Goal: Find specific page/section: Find specific page/section

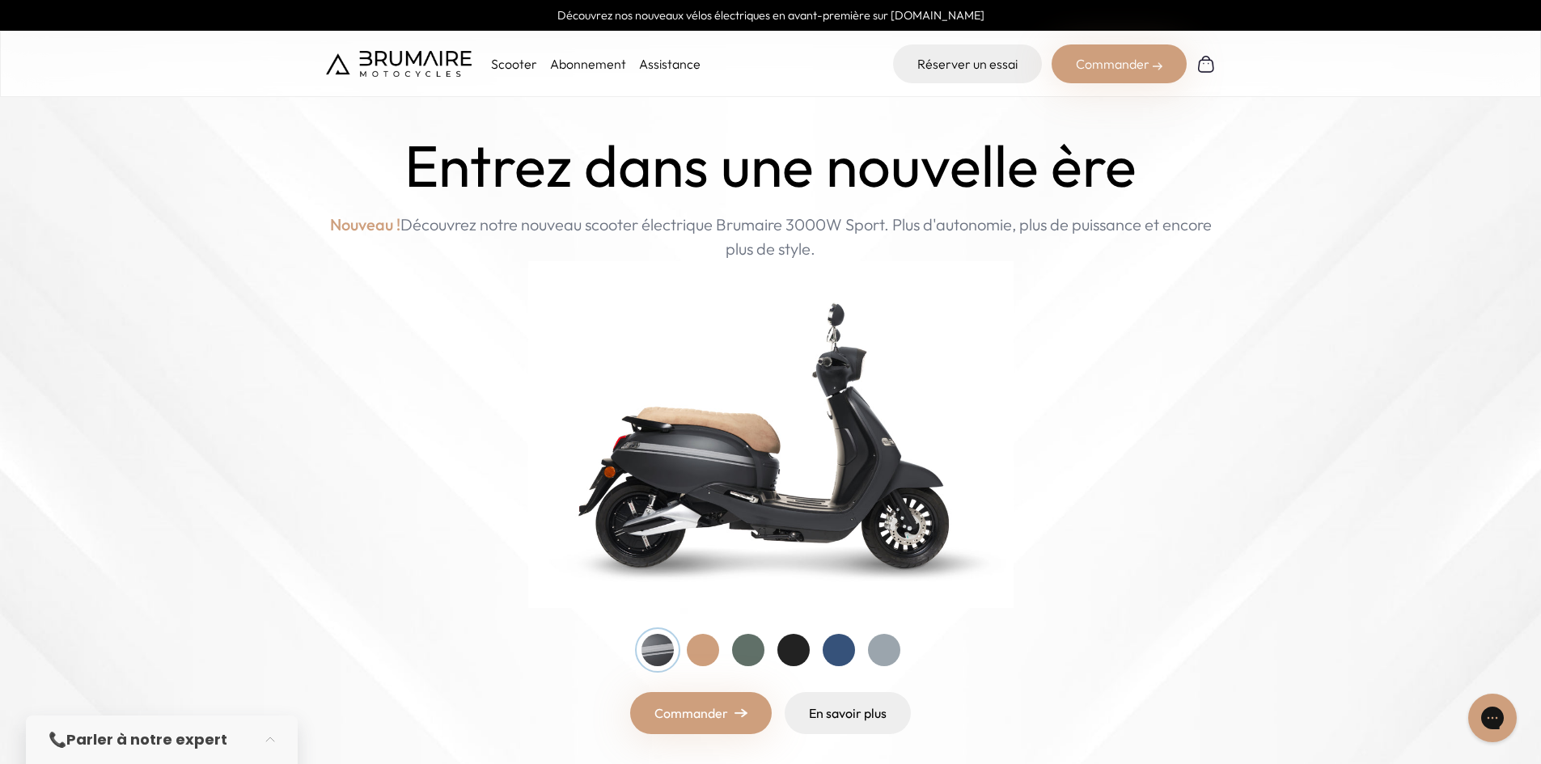
drag, startPoint x: 650, startPoint y: 224, endPoint x: 914, endPoint y: 252, distance: 265.9
click at [914, 252] on p "Nouveau ! Découvrez notre nouveau scooter électrique Brumaire 3000W Sport. Plus…" at bounding box center [771, 237] width 890 height 49
click at [915, 252] on p "Nouveau ! Découvrez notre nouveau scooter électrique Brumaire 3000W Sport. Plus…" at bounding box center [771, 237] width 890 height 49
drag, startPoint x: 891, startPoint y: 222, endPoint x: 1045, endPoint y: 238, distance: 155.3
click at [1045, 238] on p "Nouveau ! Découvrez notre nouveau scooter électrique Brumaire 3000W Sport. Plus…" at bounding box center [771, 237] width 890 height 49
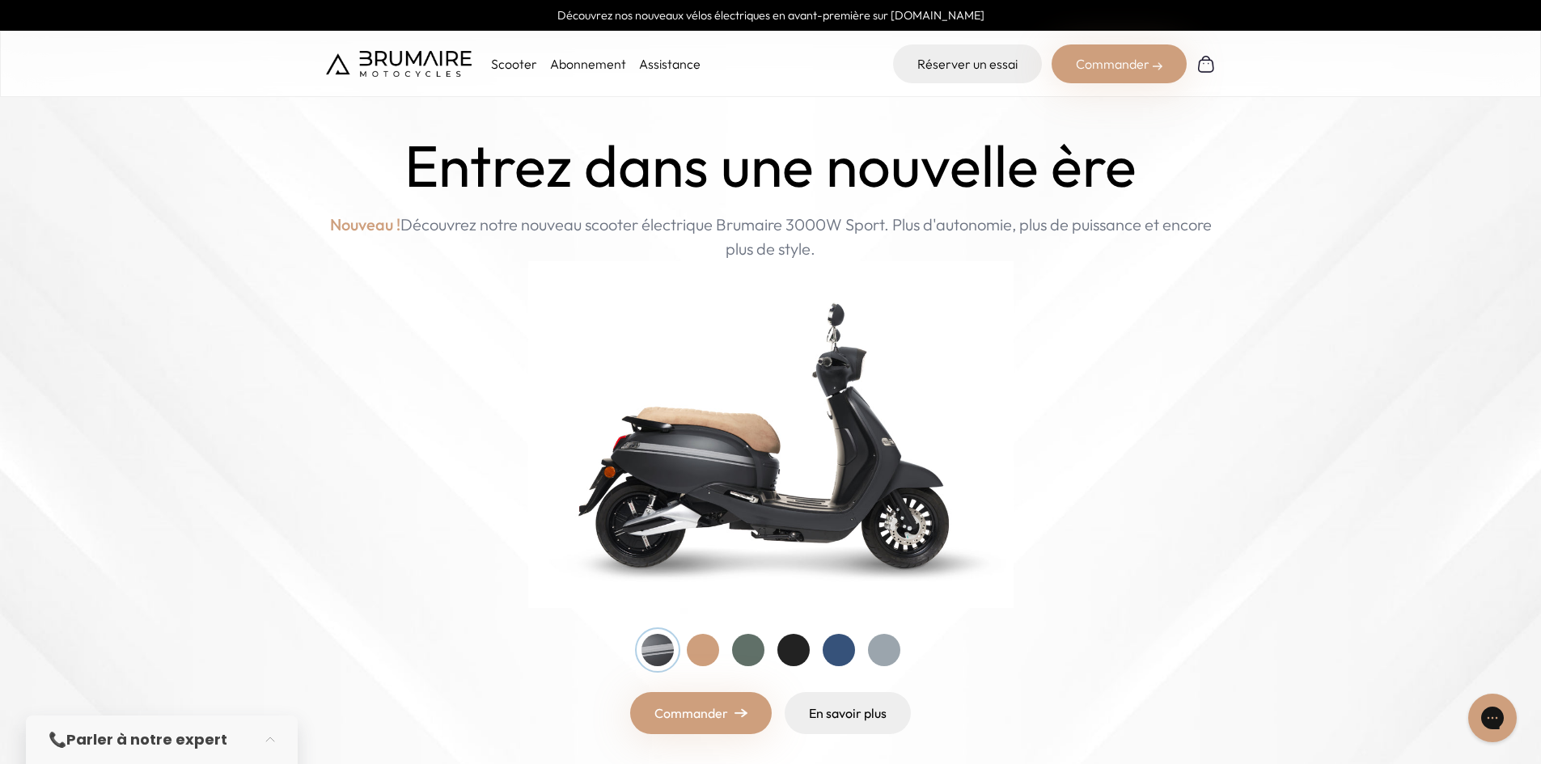
click at [1045, 238] on p "Nouveau ! Découvrez notre nouveau scooter électrique Brumaire 3000W Sport. Plus…" at bounding box center [771, 237] width 890 height 49
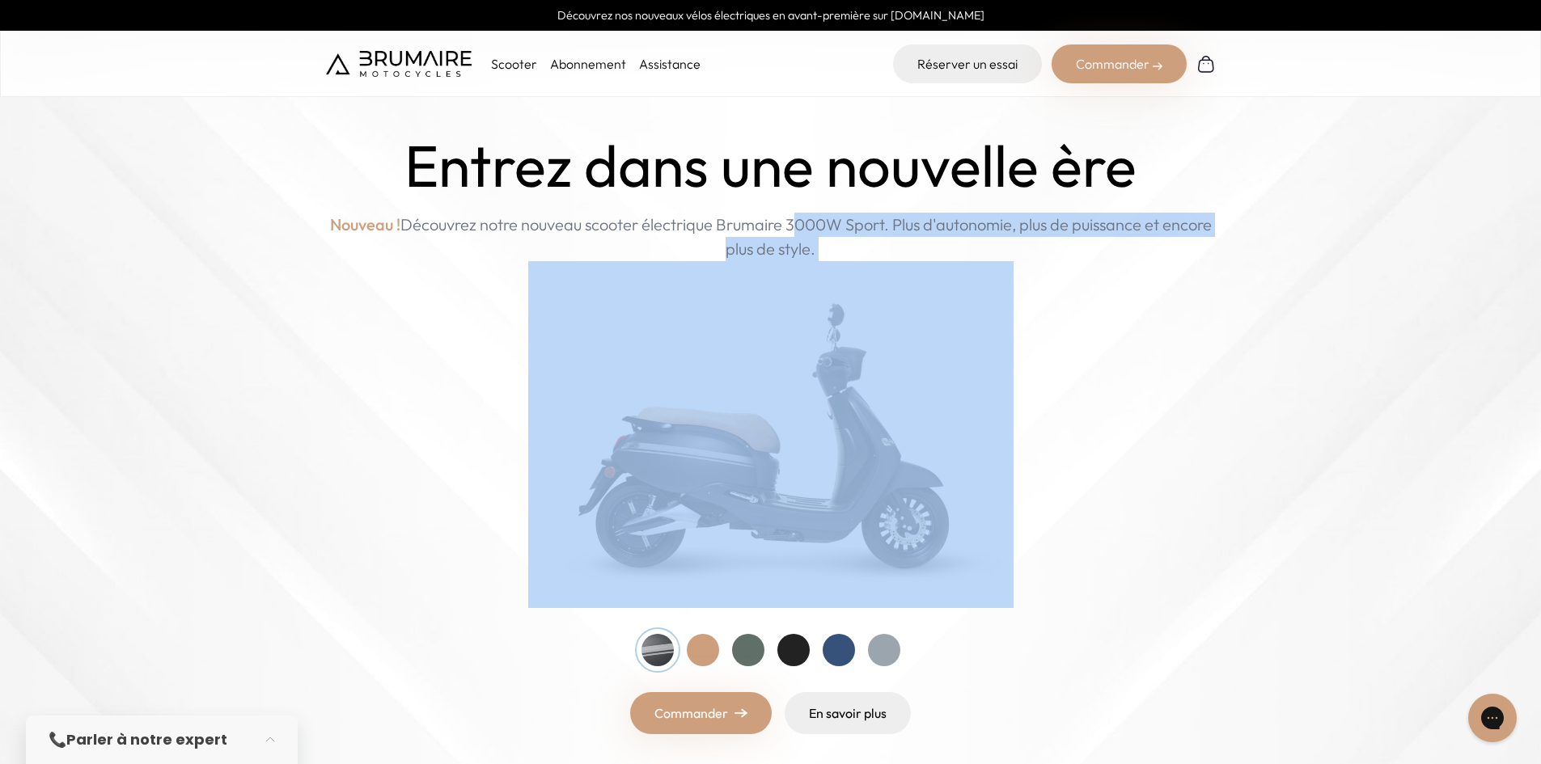
drag, startPoint x: 751, startPoint y: 221, endPoint x: 942, endPoint y: 269, distance: 196.0
click at [942, 269] on div "Entrez dans une nouvelle ère Nouveau ! Découvrez notre nouveau scooter électriq…" at bounding box center [771, 434] width 890 height 602
click at [1246, 319] on img at bounding box center [770, 390] width 1541 height 780
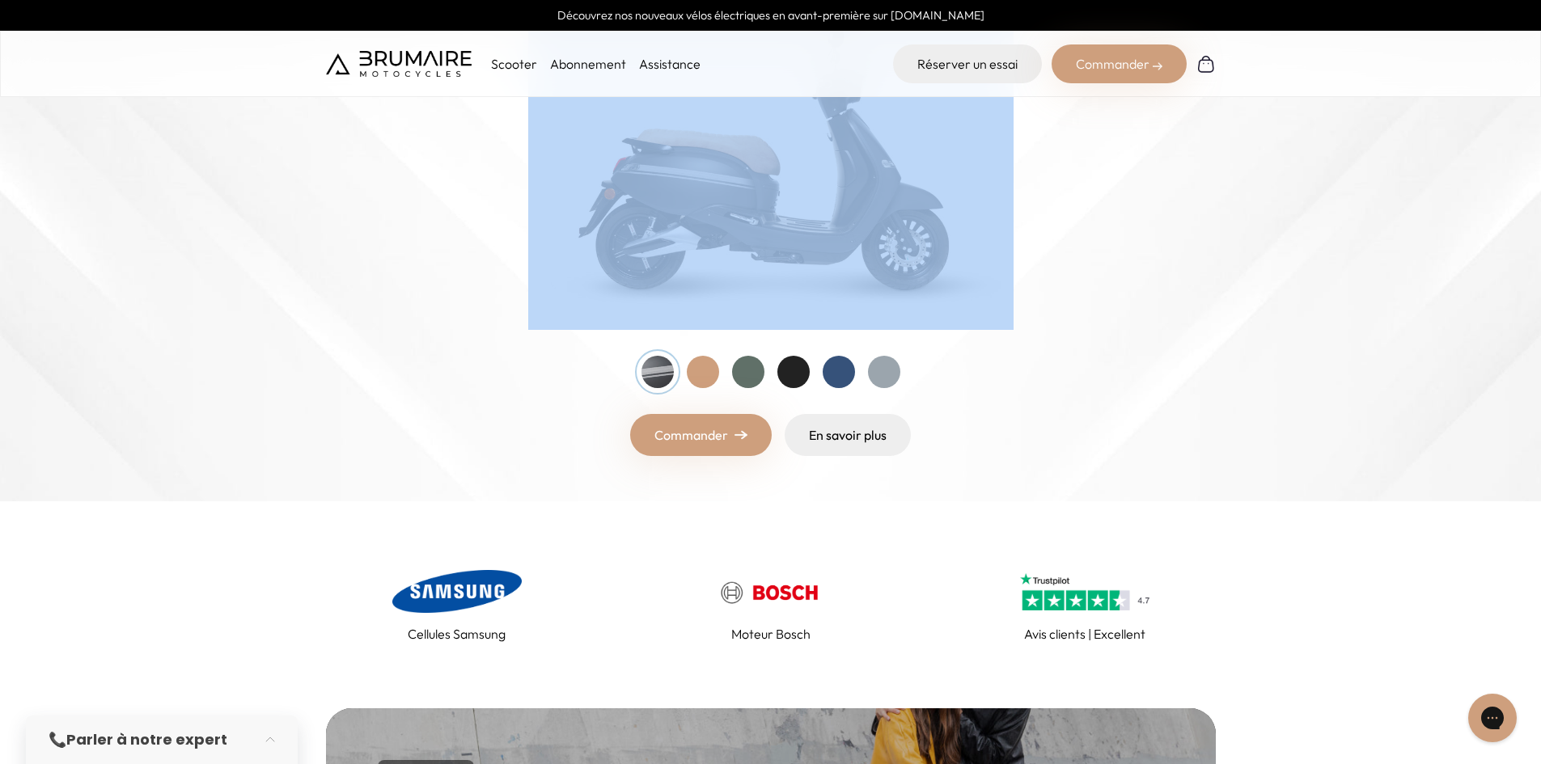
scroll to position [324, 0]
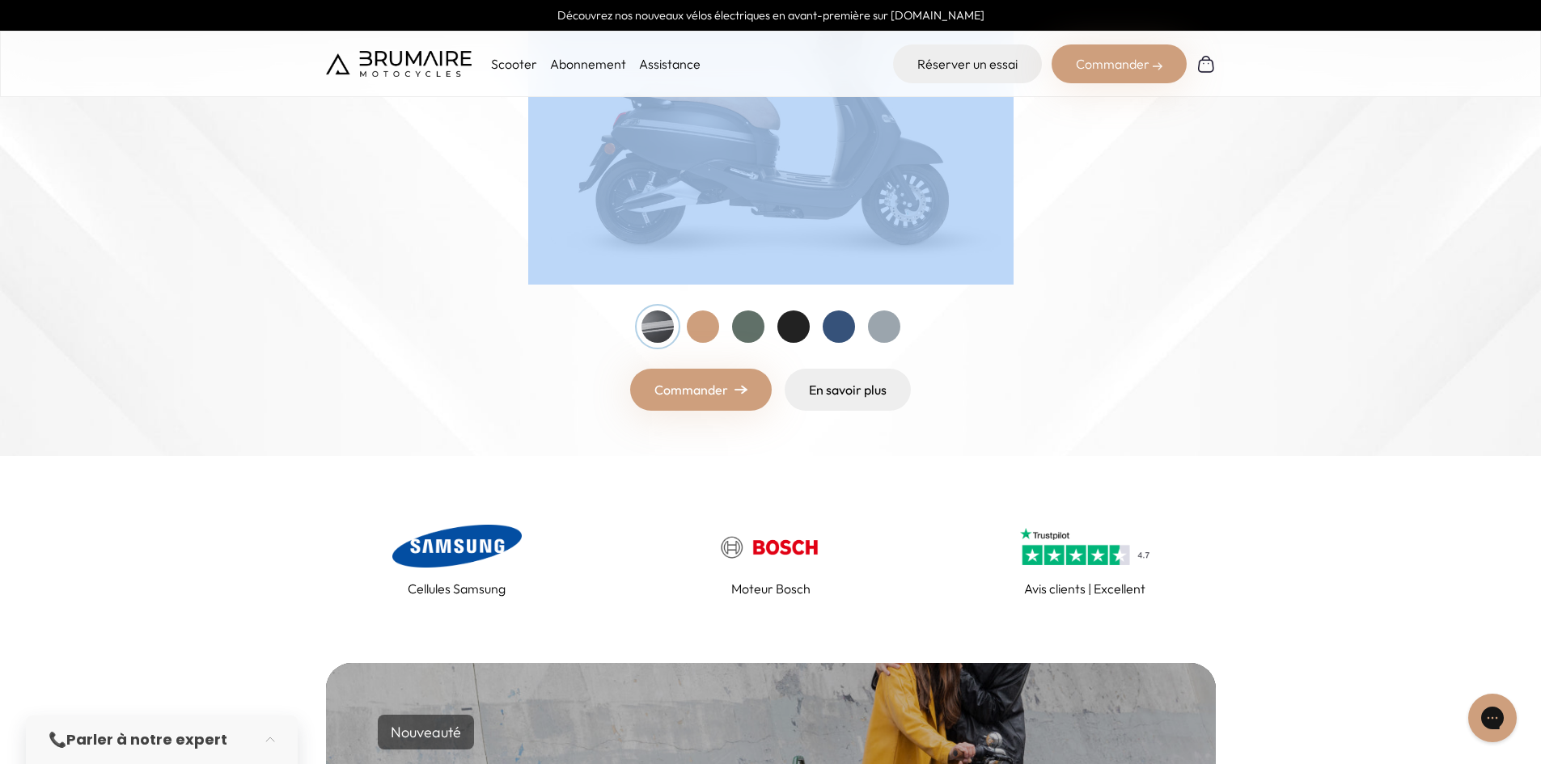
click at [1249, 327] on img at bounding box center [770, 66] width 1541 height 780
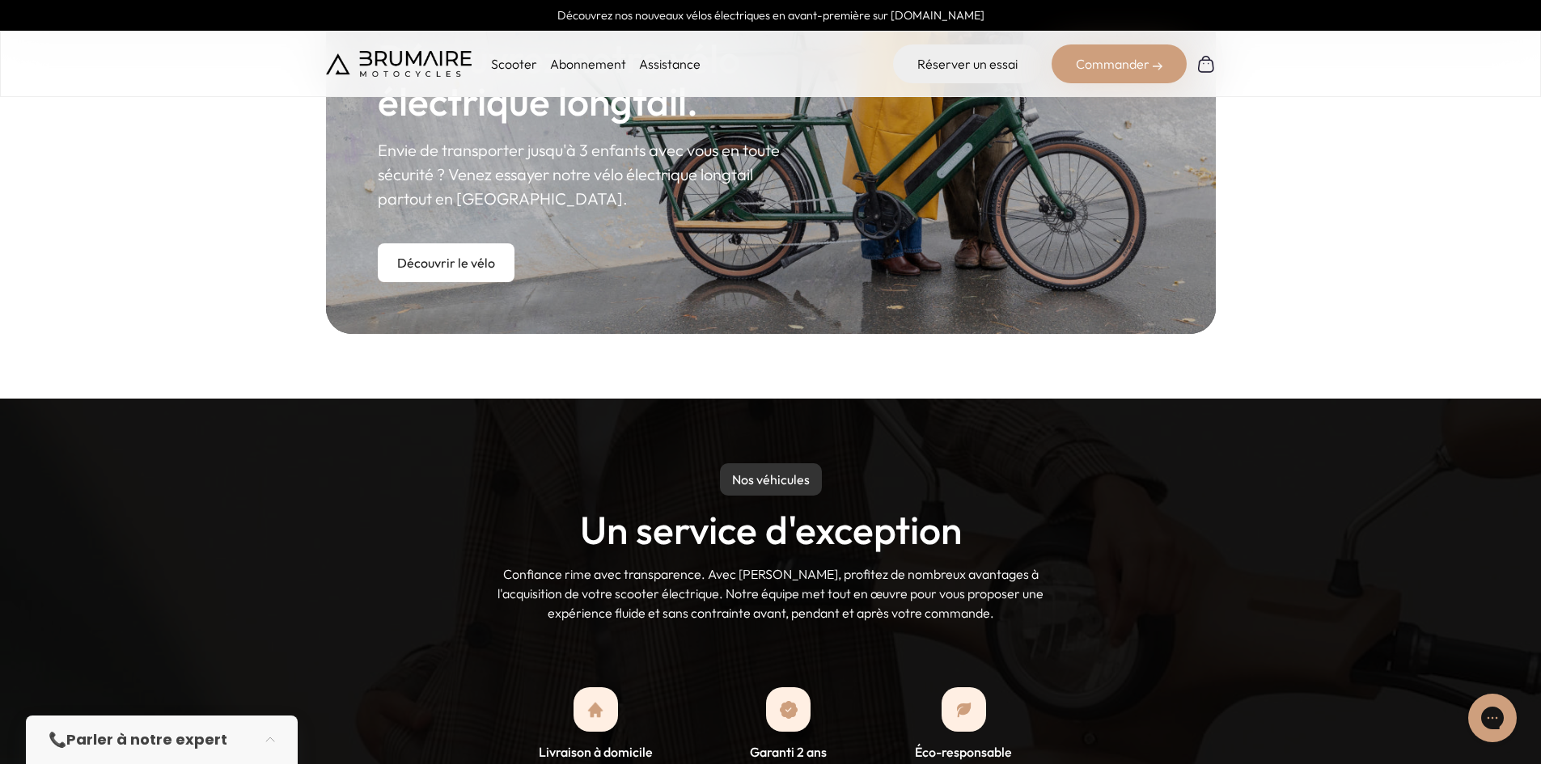
scroll to position [890, 0]
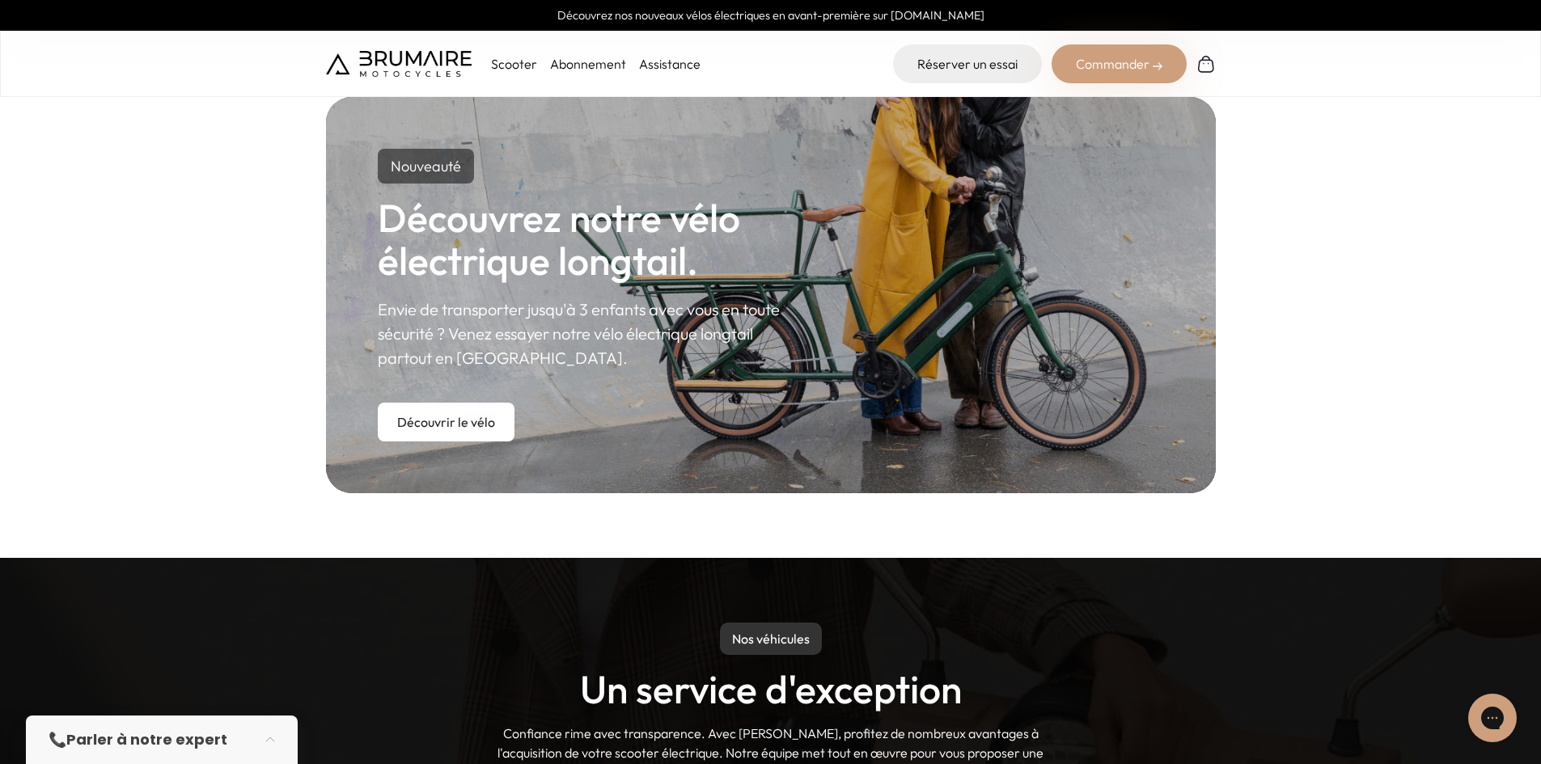
click at [662, 66] on link "Assistance" at bounding box center [669, 64] width 61 height 16
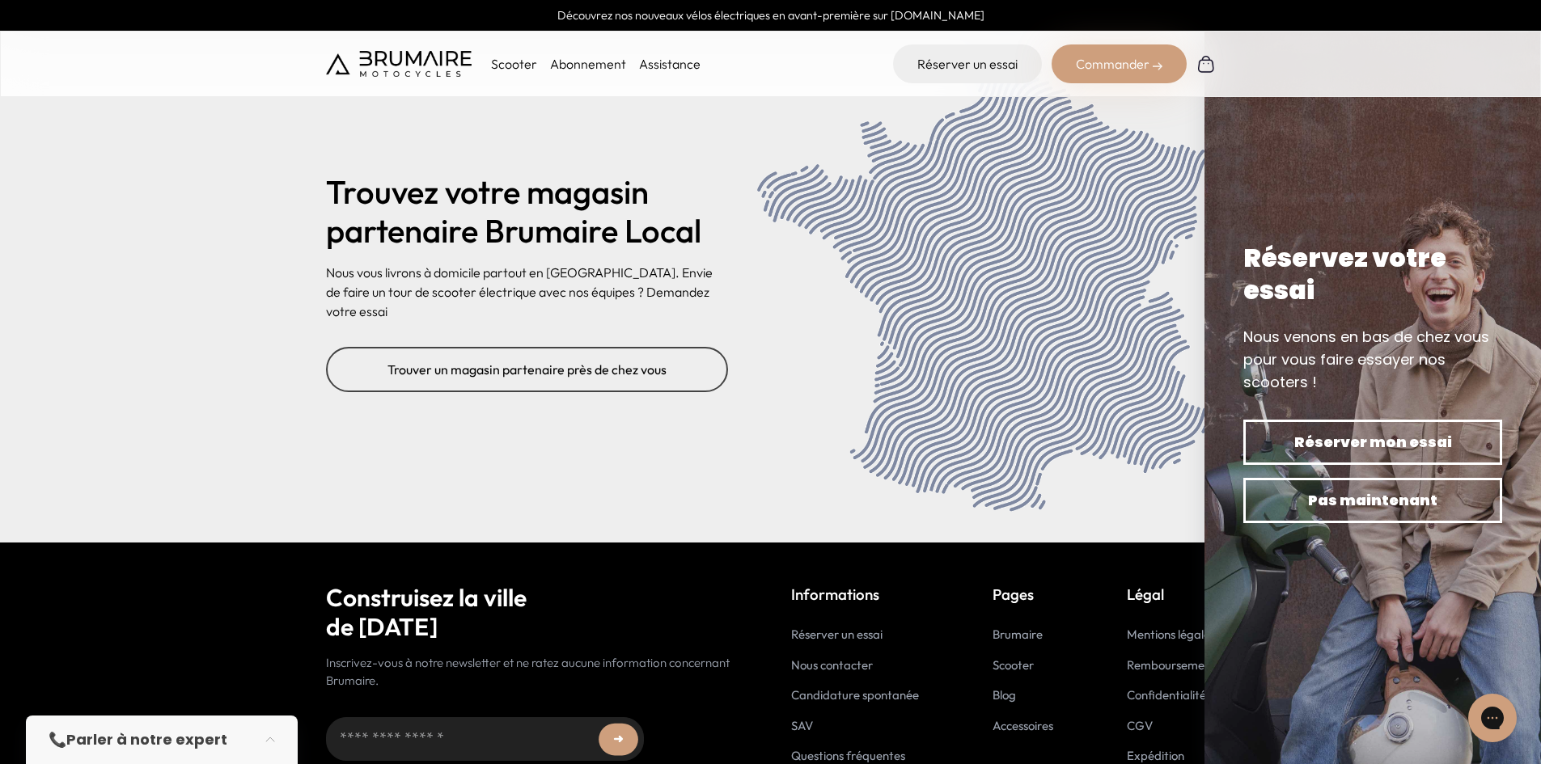
scroll to position [6555, 0]
